Goal: Task Accomplishment & Management: Manage account settings

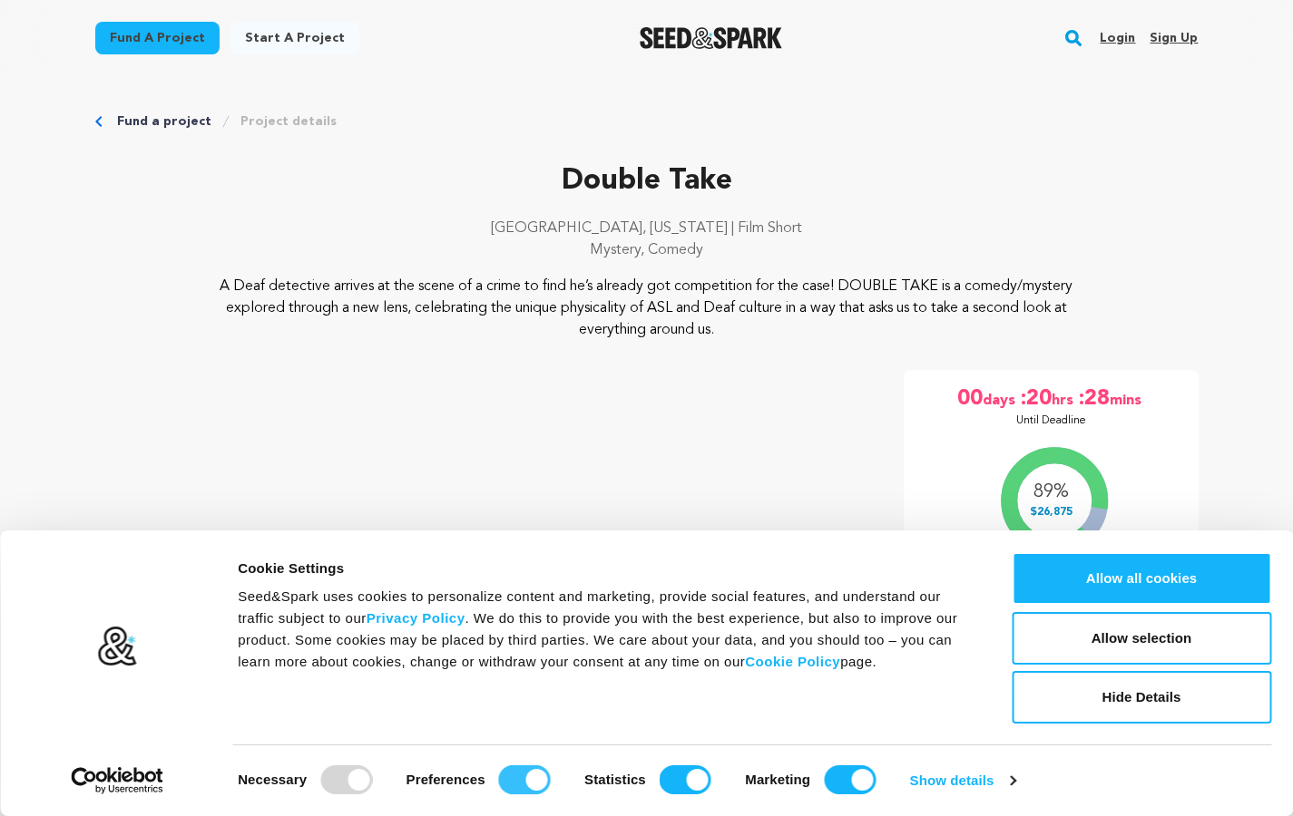
click at [517, 776] on input "Preferences" at bounding box center [525, 780] width 52 height 29
checkbox input "false"
click at [680, 778] on input "Statistics" at bounding box center [686, 780] width 52 height 29
checkbox input "false"
drag, startPoint x: 815, startPoint y: 778, endPoint x: 834, endPoint y: 778, distance: 19.1
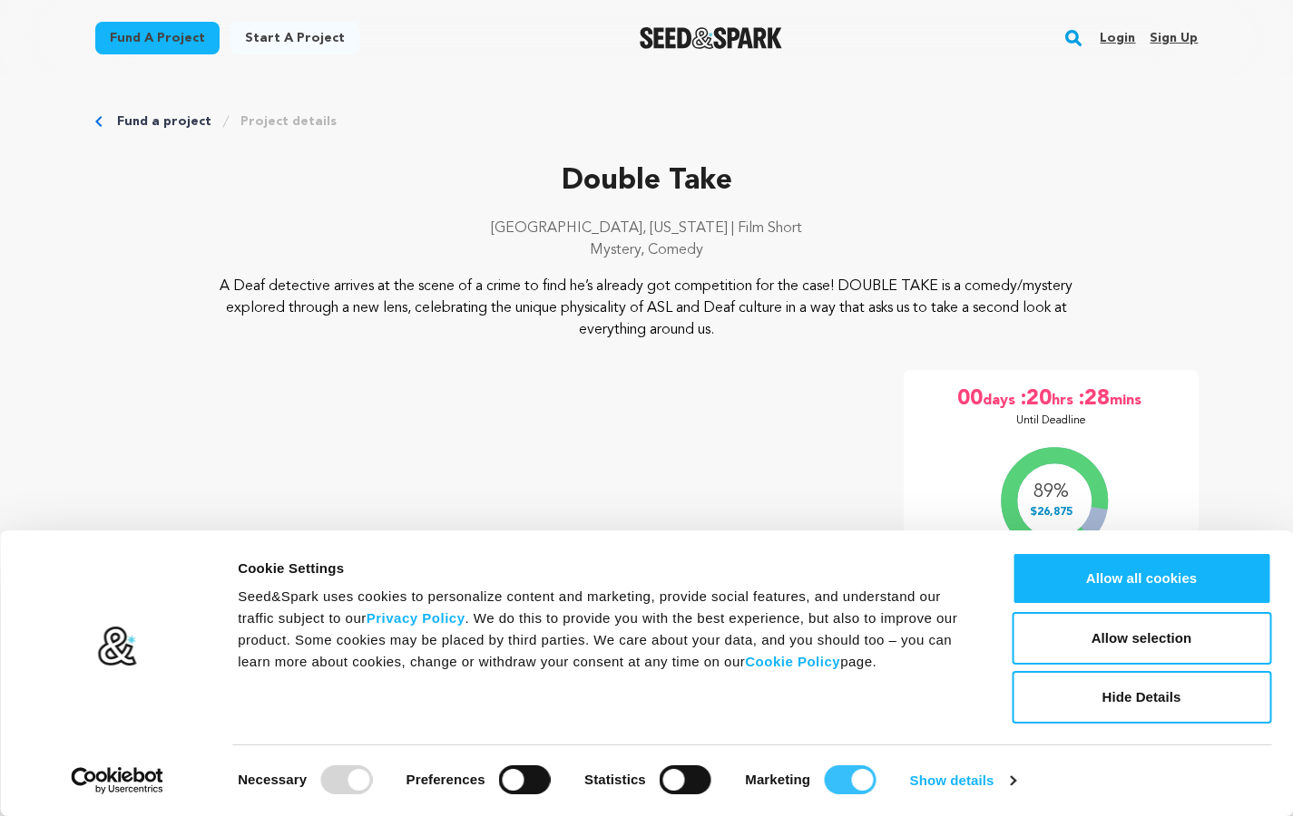
click at [816, 778] on div "Marketing" at bounding box center [810, 780] width 131 height 29
click at [838, 780] on input "Marketing" at bounding box center [850, 780] width 52 height 29
checkbox input "false"
click at [992, 782] on link "Show details" at bounding box center [962, 780] width 105 height 27
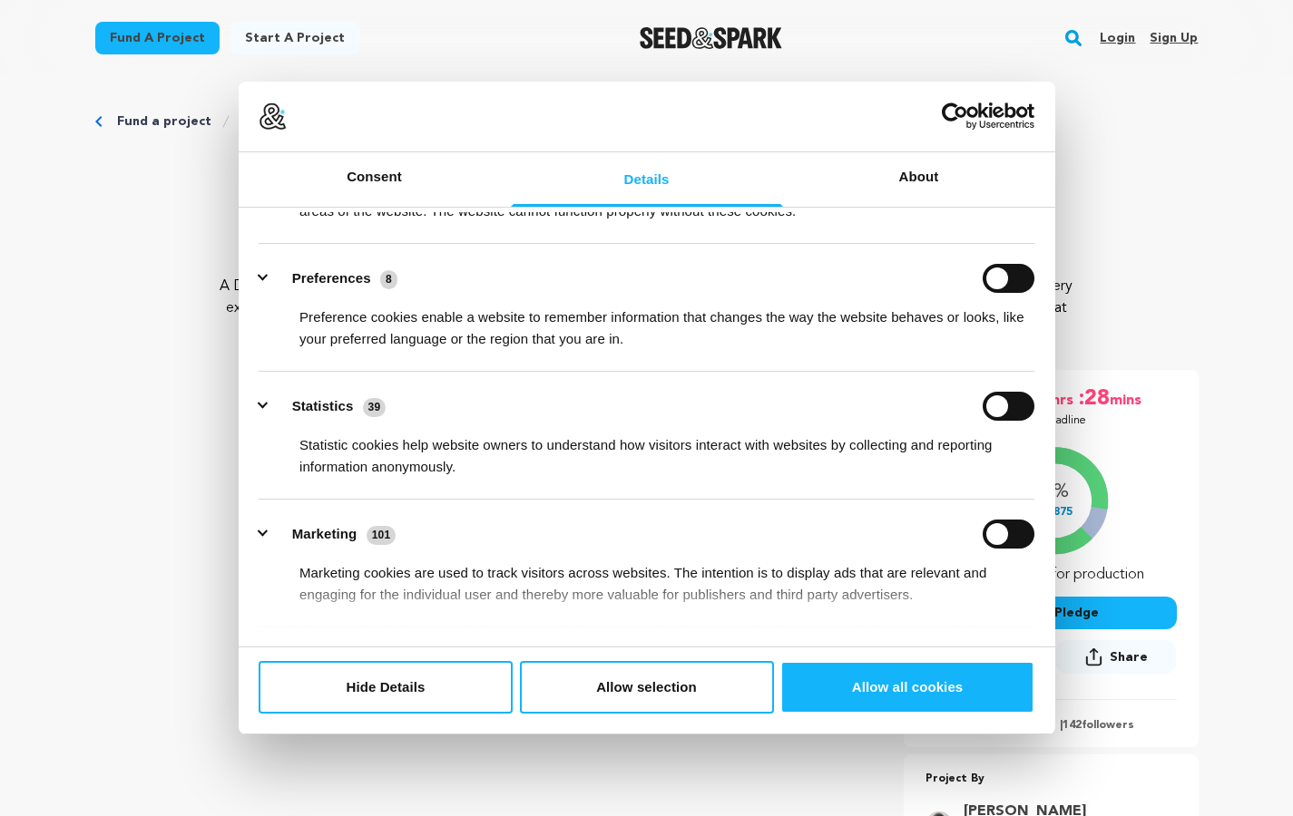
scroll to position [263, 0]
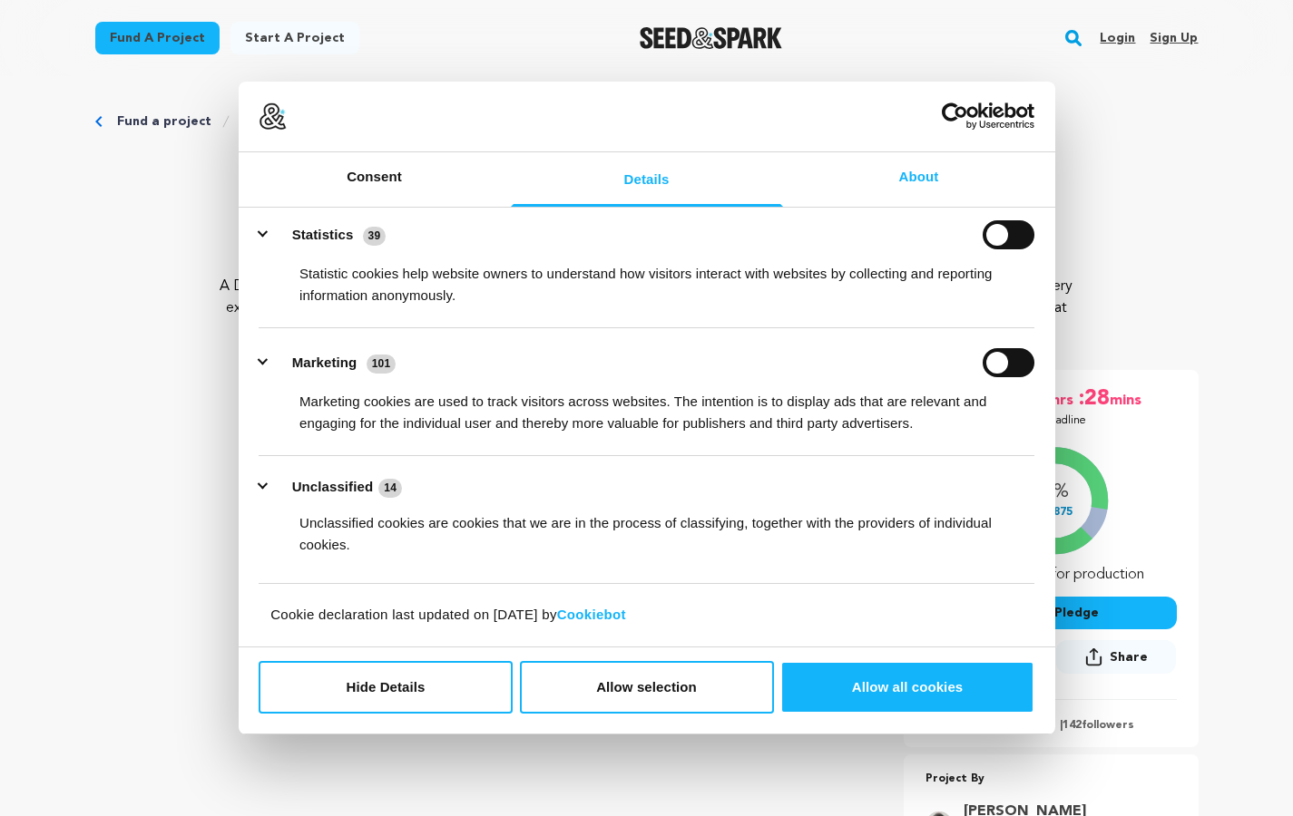
click at [882, 177] on link "About" at bounding box center [919, 179] width 272 height 54
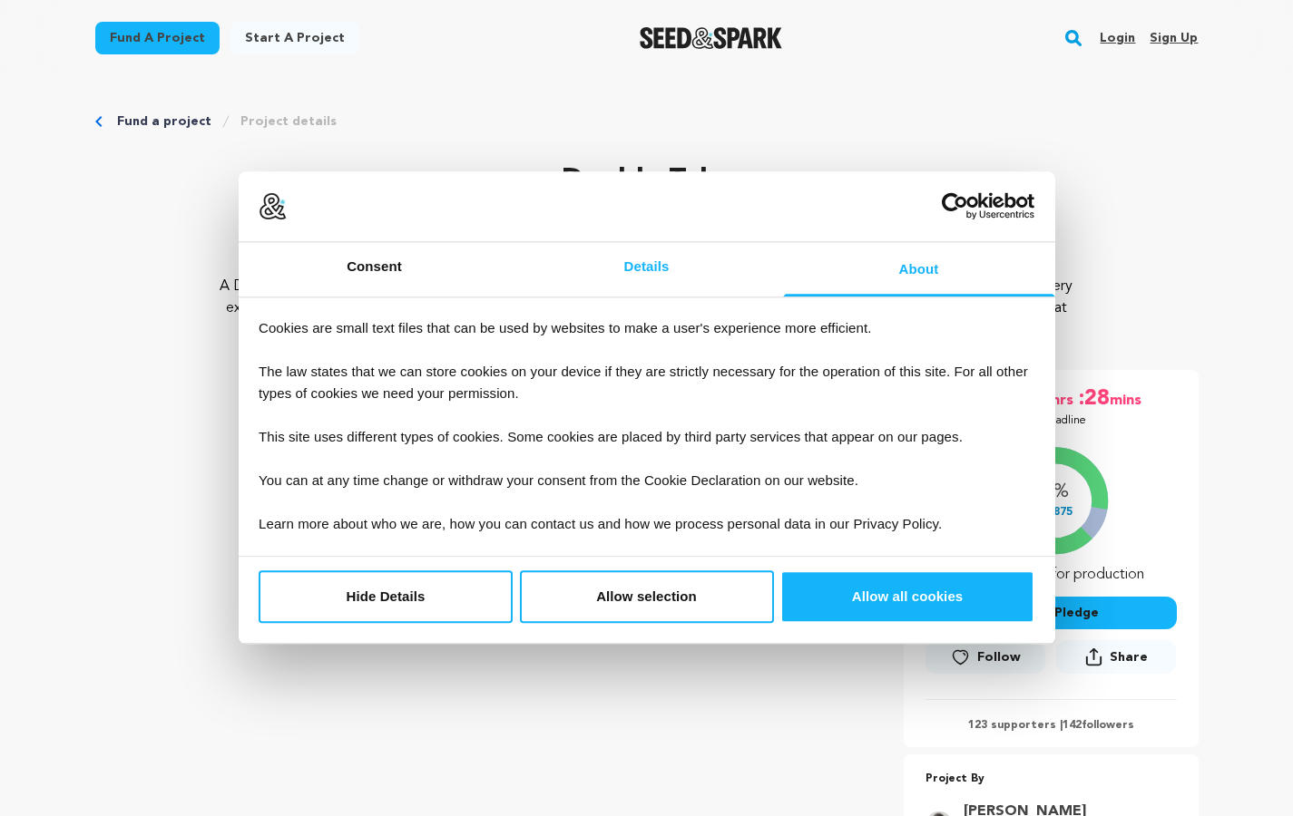
click at [628, 274] on link "Details" at bounding box center [647, 269] width 272 height 54
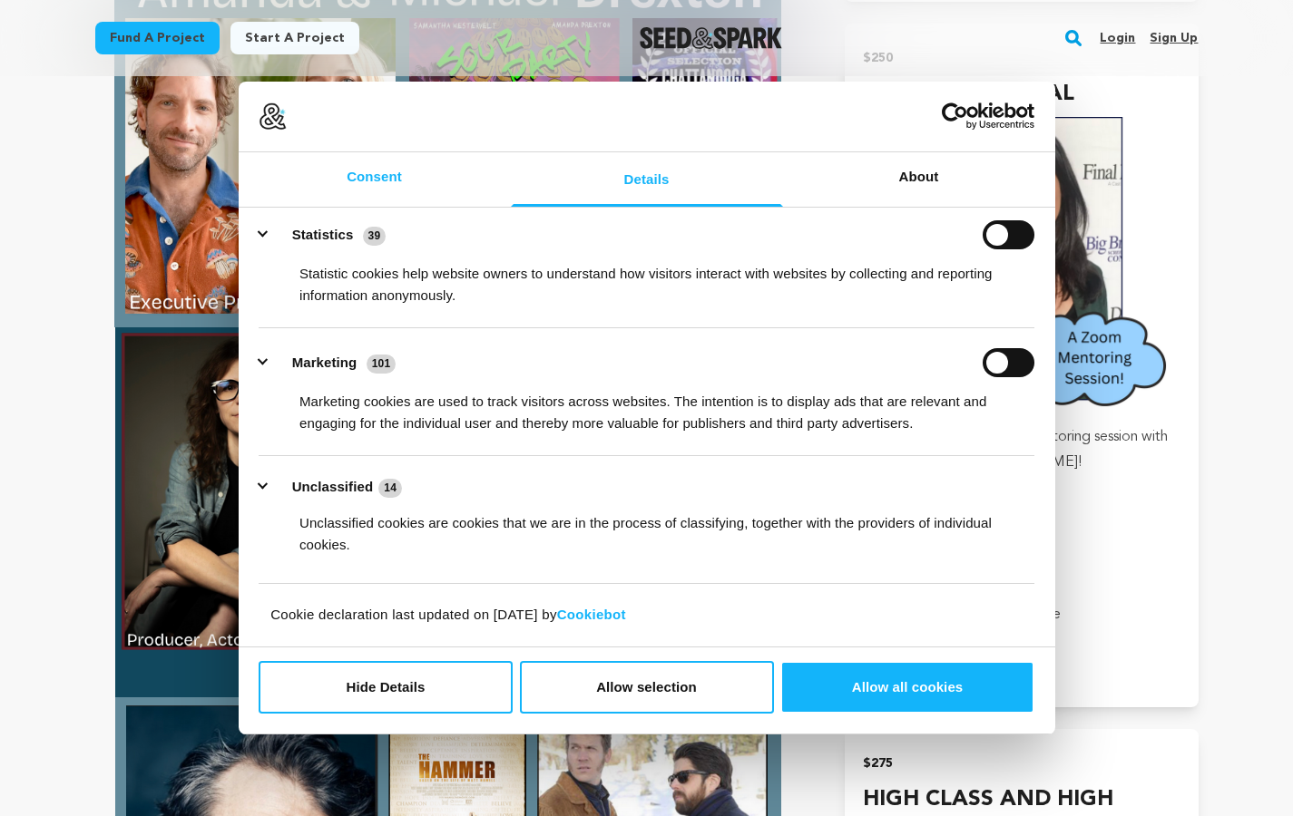
click at [423, 171] on link "Consent" at bounding box center [375, 179] width 272 height 54
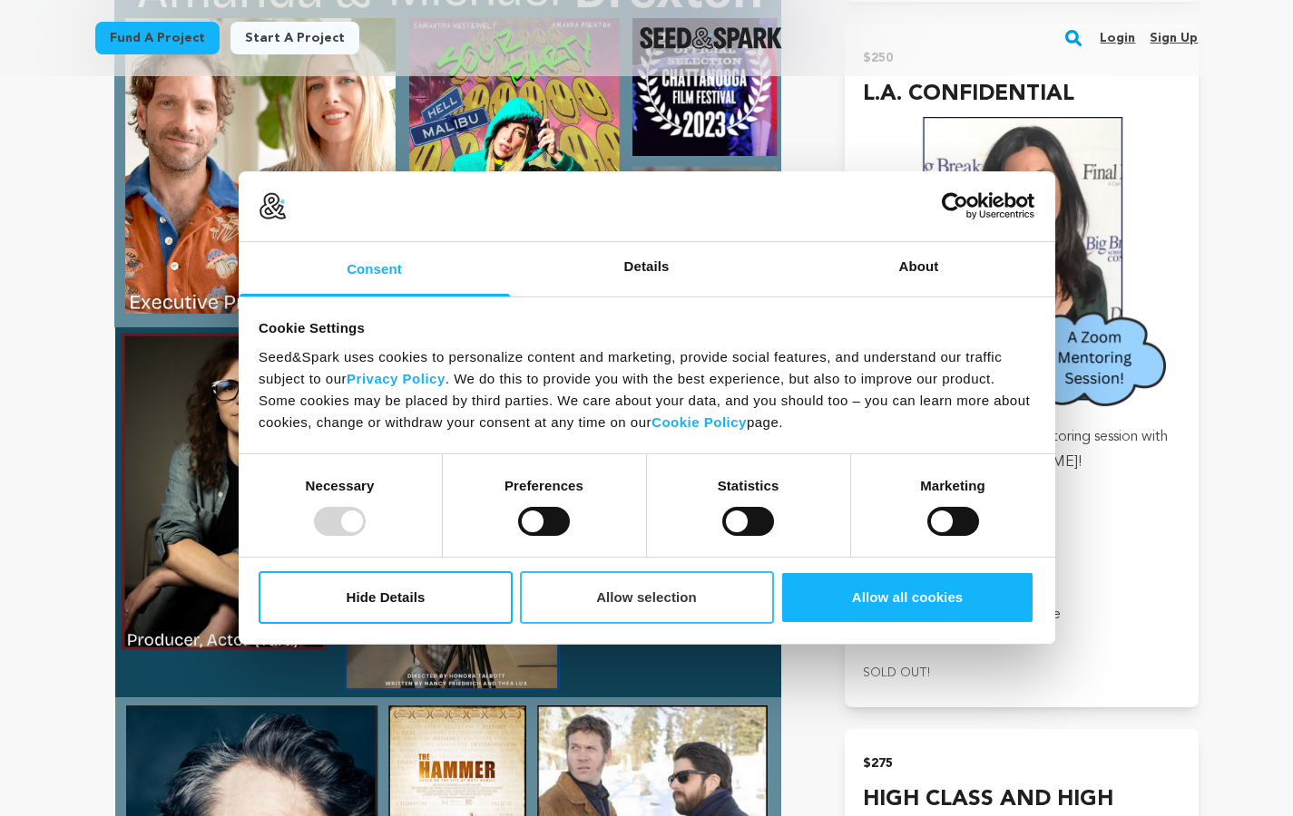
click at [588, 597] on button "Allow selection" at bounding box center [647, 598] width 254 height 53
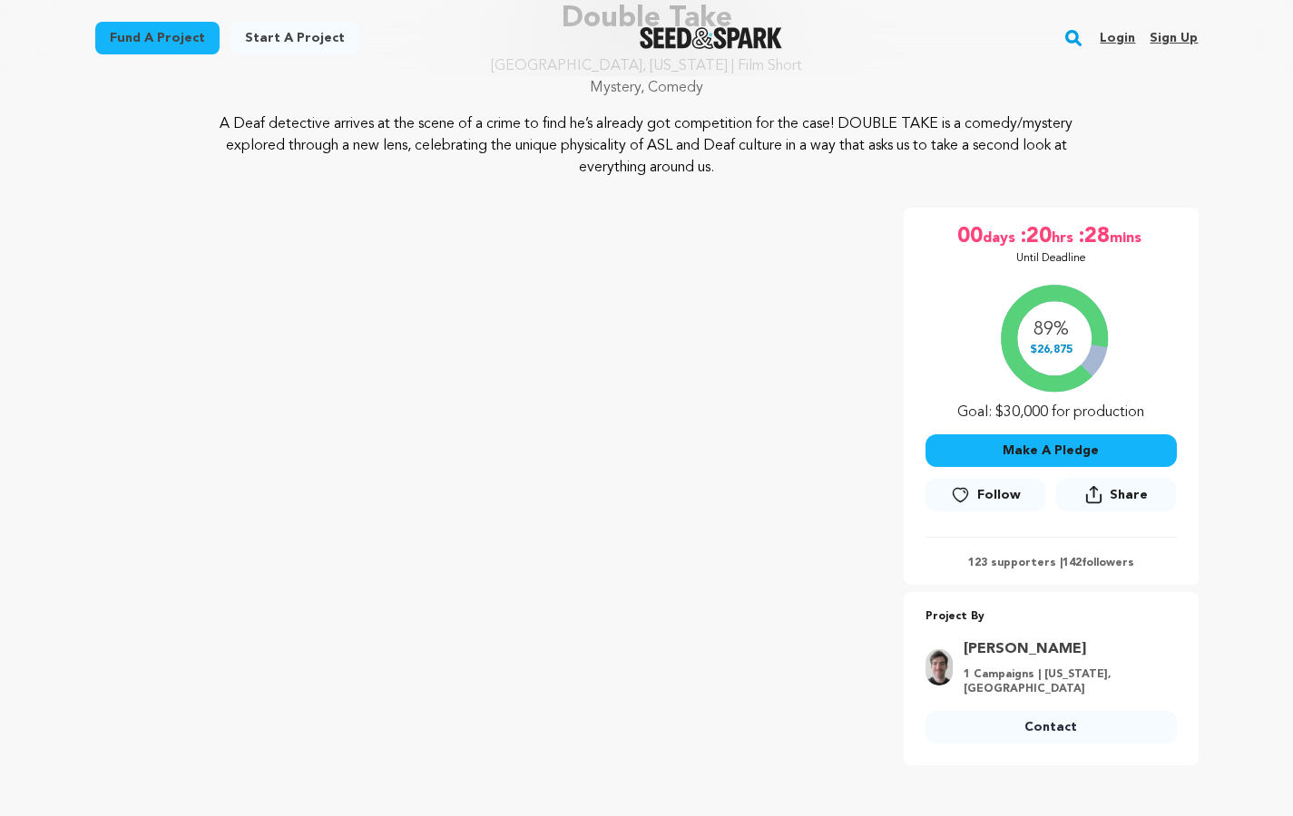
scroll to position [217, 0]
